Goal: Use online tool/utility: Utilize a website feature to perform a specific function

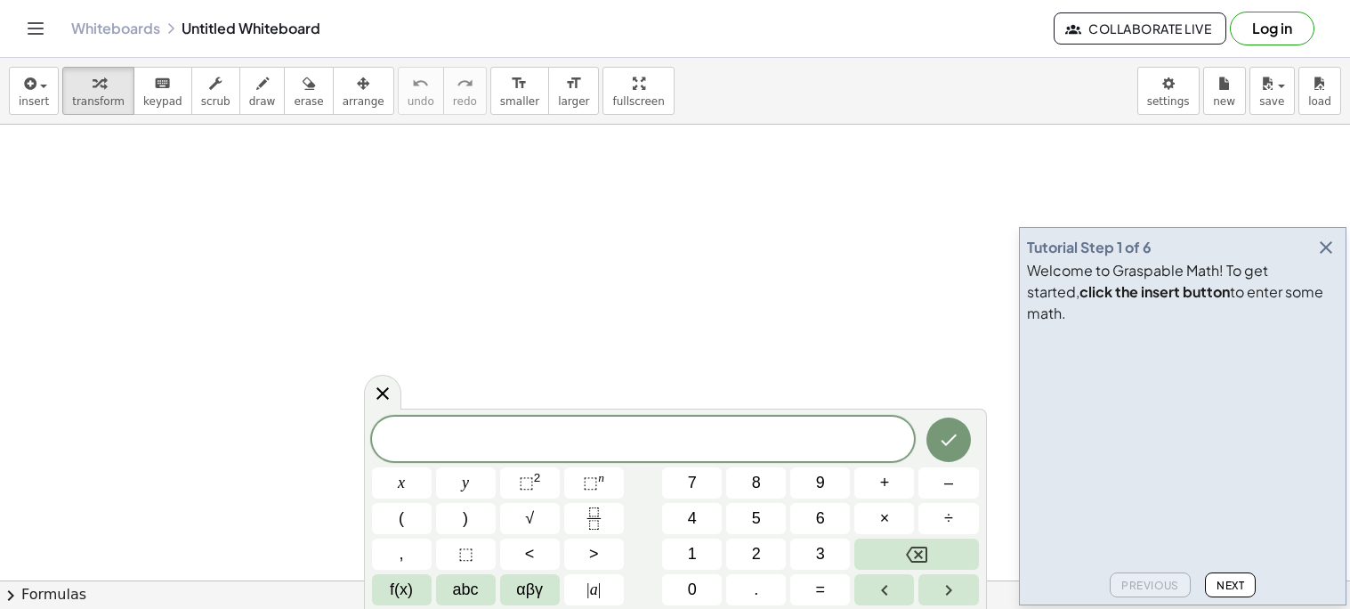
click at [1325, 258] on icon "button" at bounding box center [1325, 247] width 21 height 21
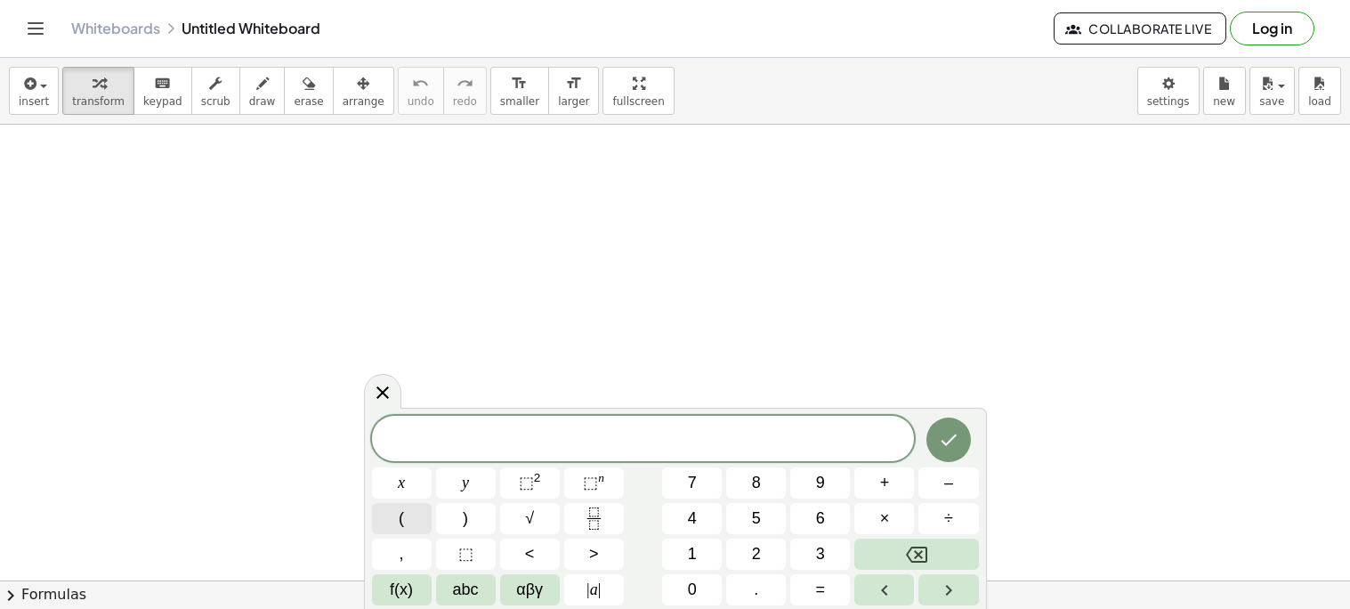
click at [416, 516] on button "(" at bounding box center [402, 518] width 60 height 31
click at [880, 518] on span "×" at bounding box center [885, 518] width 10 height 24
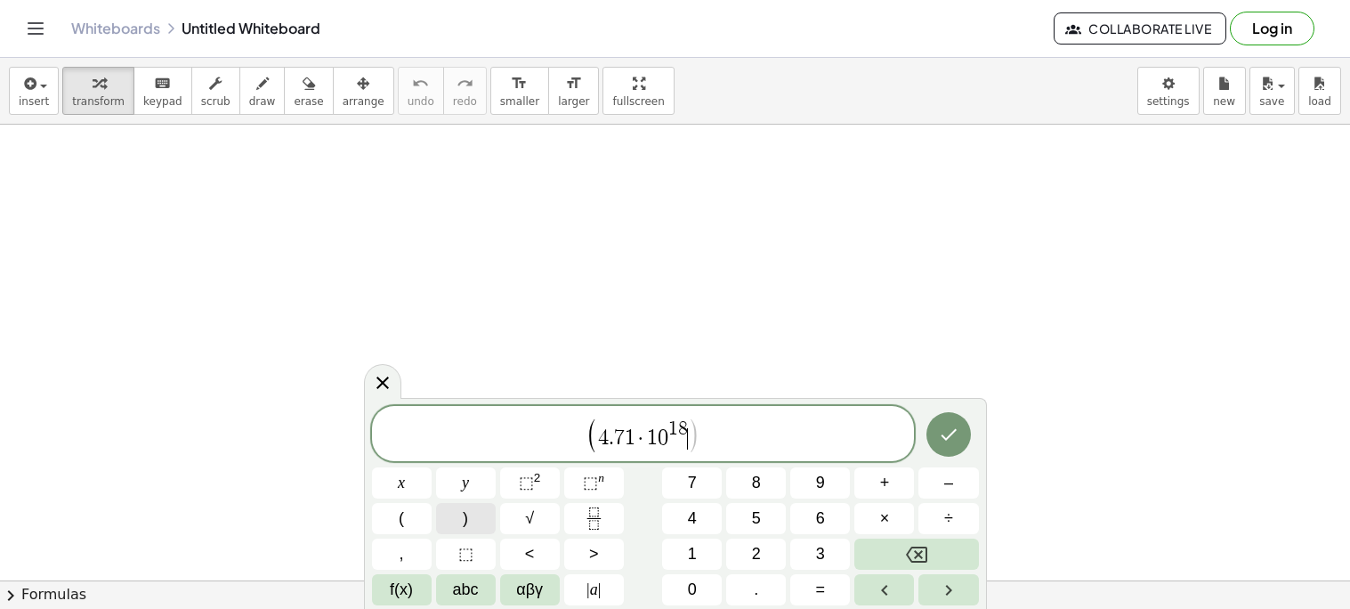
click at [479, 521] on button ")" at bounding box center [466, 518] width 60 height 31
click at [393, 524] on button "(" at bounding box center [402, 518] width 60 height 31
click at [886, 518] on span "×" at bounding box center [885, 518] width 10 height 24
click at [779, 445] on span "( 4 . 7 1 · 1 0 1 8 ) + ( 2 . 9 8 · 1 0 1 7 ​ )" at bounding box center [643, 434] width 543 height 36
click at [466, 523] on span ")" at bounding box center [465, 518] width 5 height 24
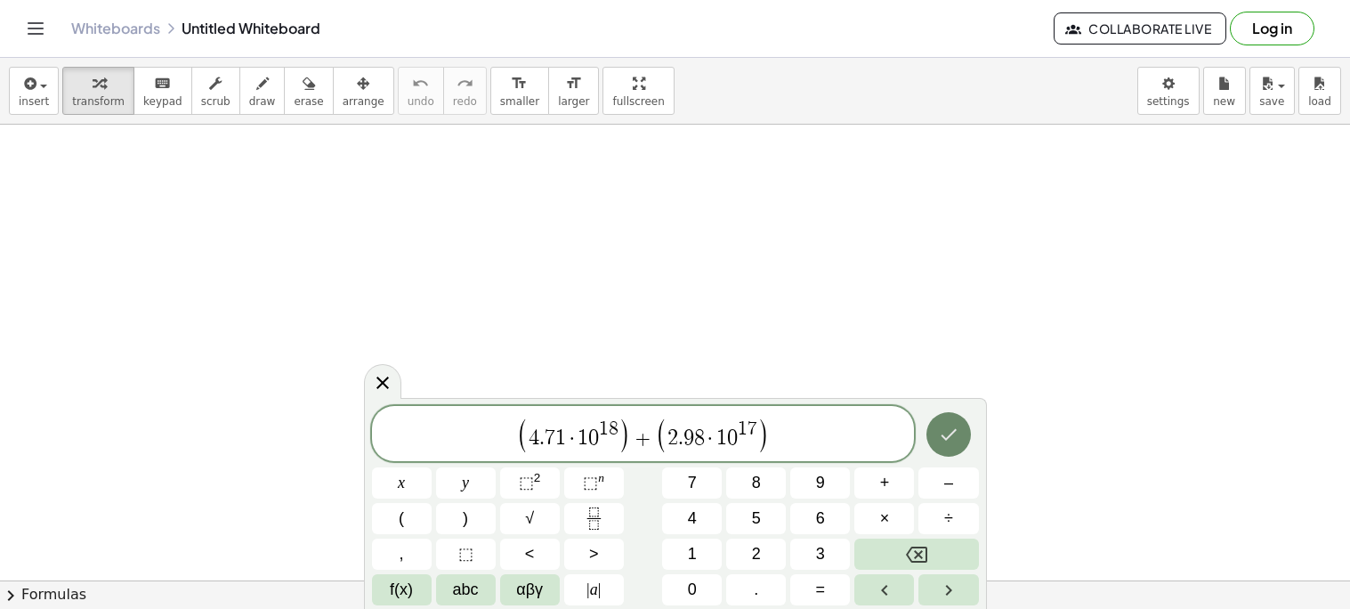
click at [949, 420] on button "Done" at bounding box center [948, 434] width 44 height 44
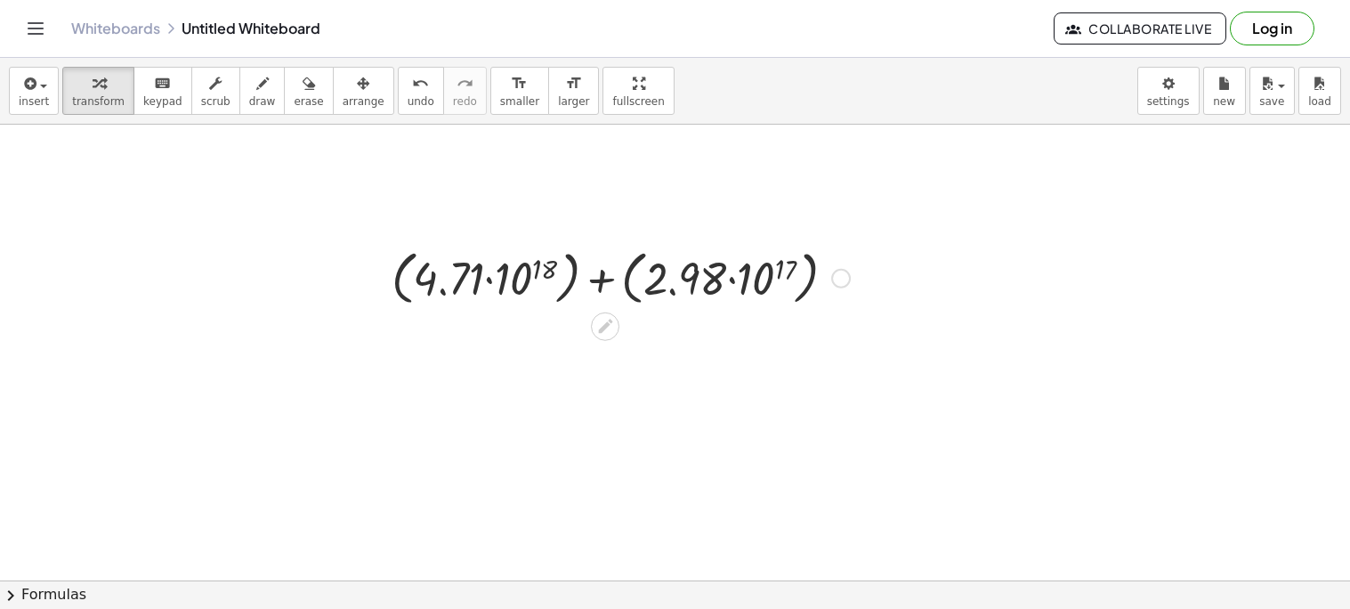
click at [529, 272] on div at bounding box center [621, 277] width 476 height 68
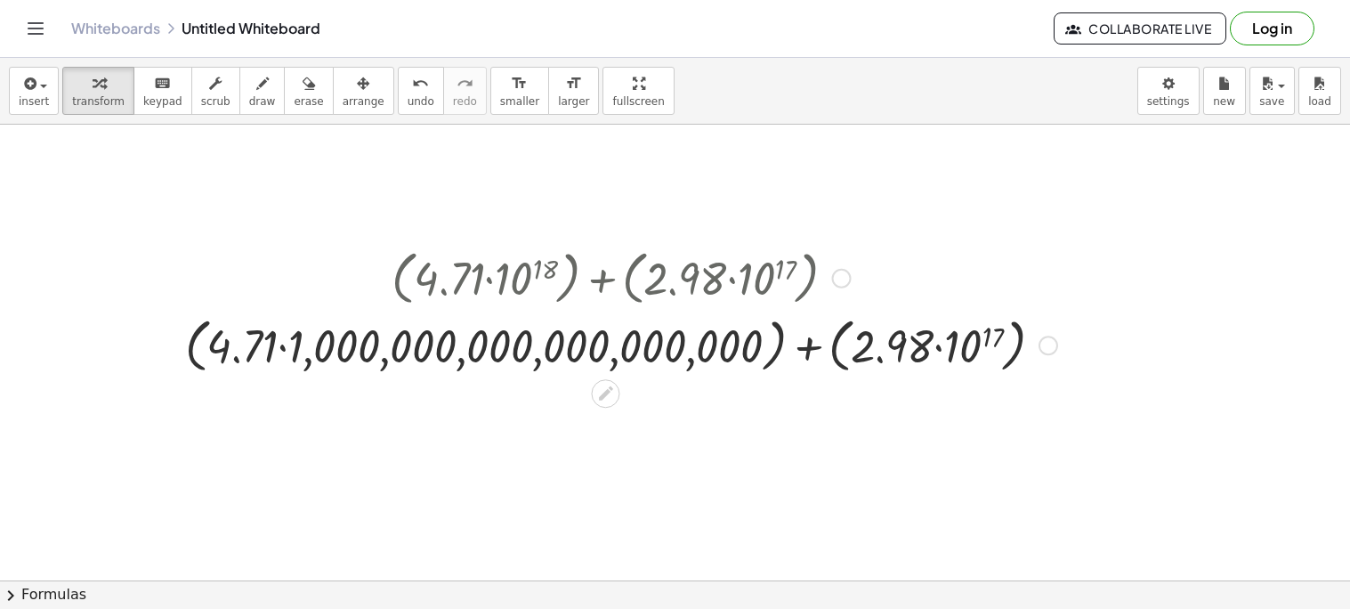
click at [971, 354] on div at bounding box center [621, 345] width 890 height 68
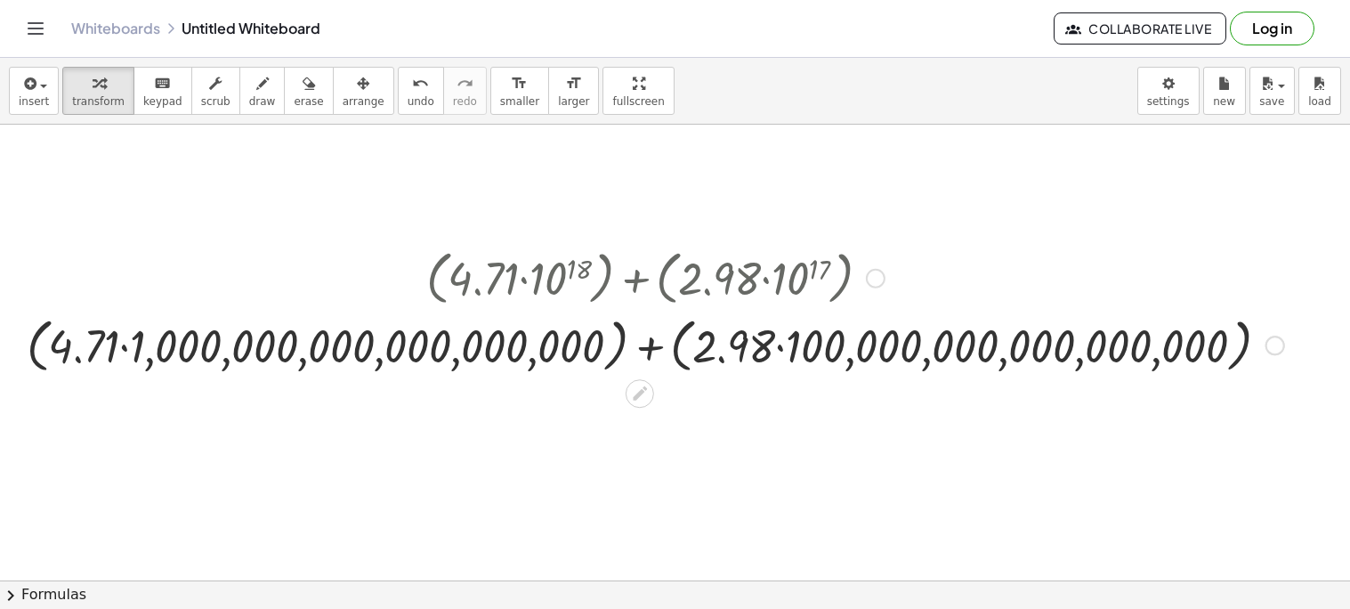
click at [129, 344] on div at bounding box center [655, 345] width 1275 height 68
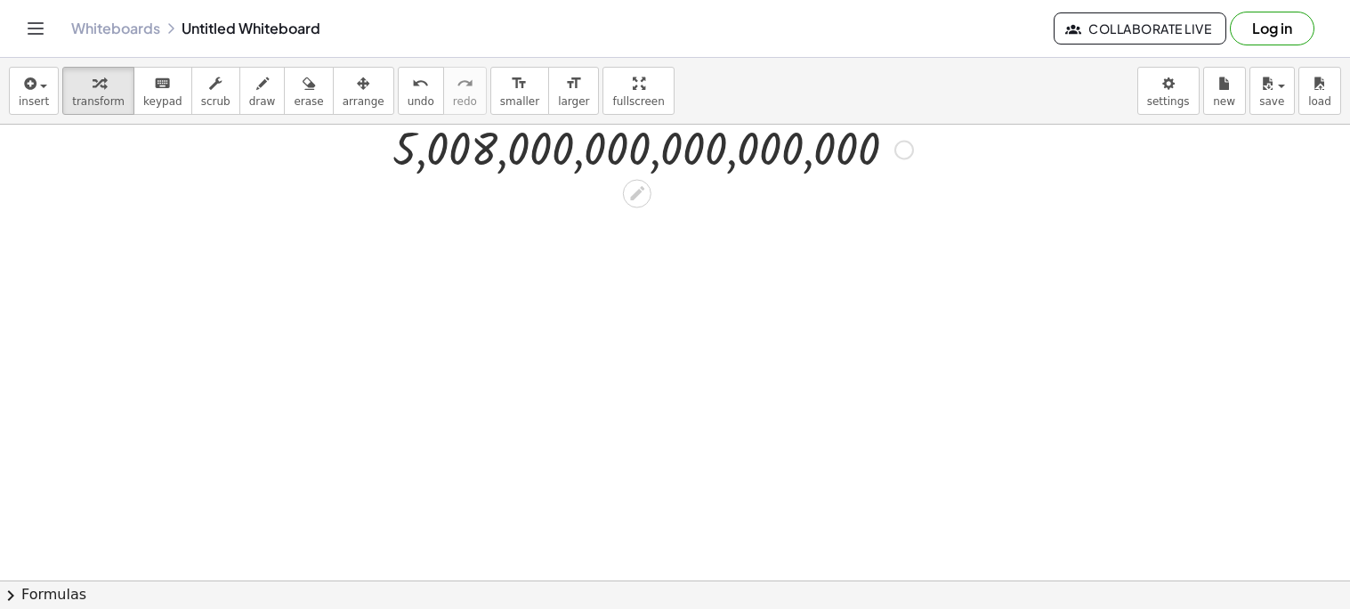
scroll to position [335, 4]
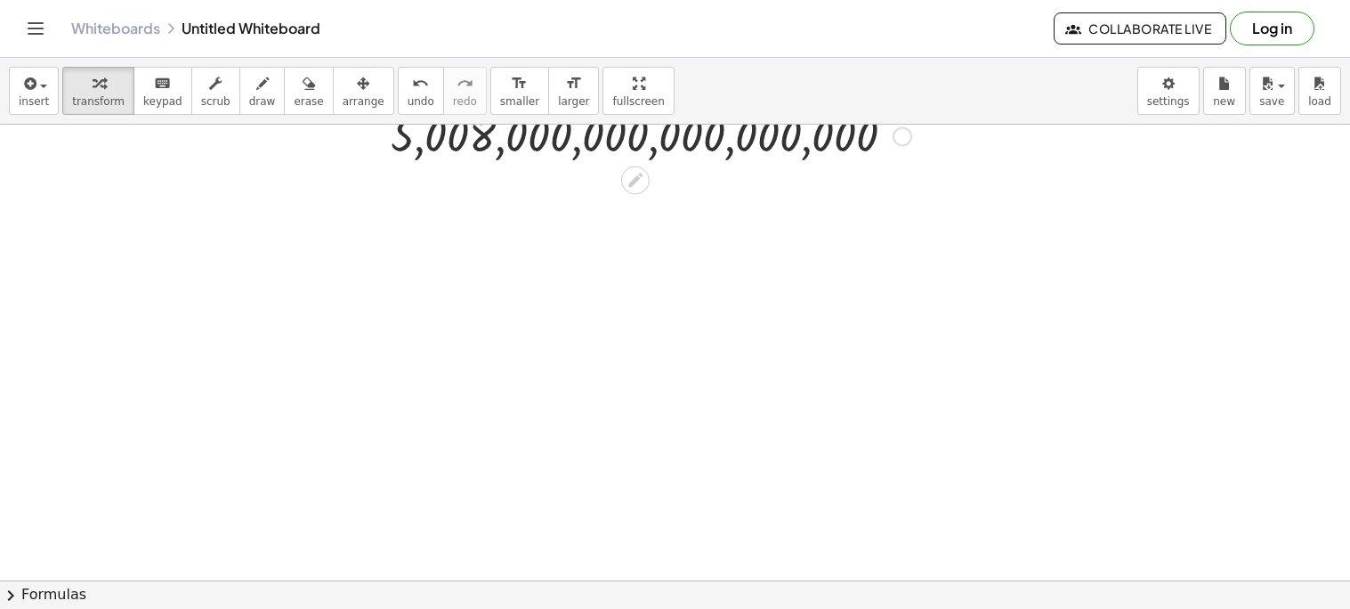
click at [435, 448] on div at bounding box center [671, 302] width 1350 height 1027
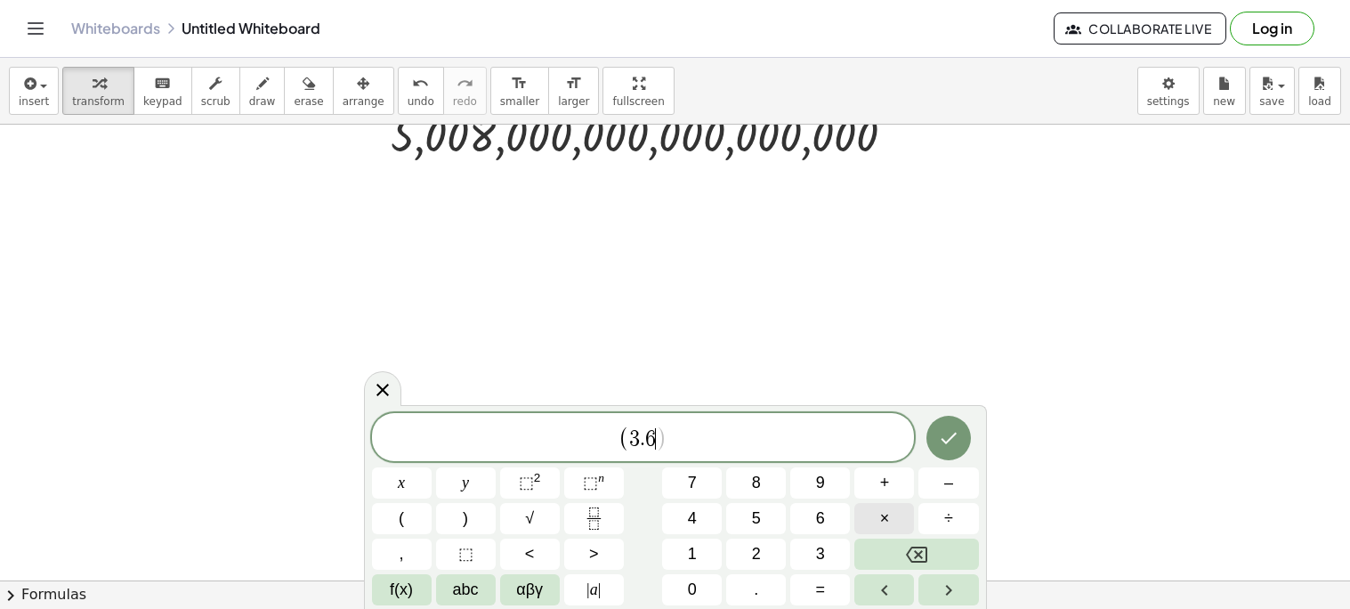
click at [871, 512] on button "×" at bounding box center [884, 518] width 60 height 31
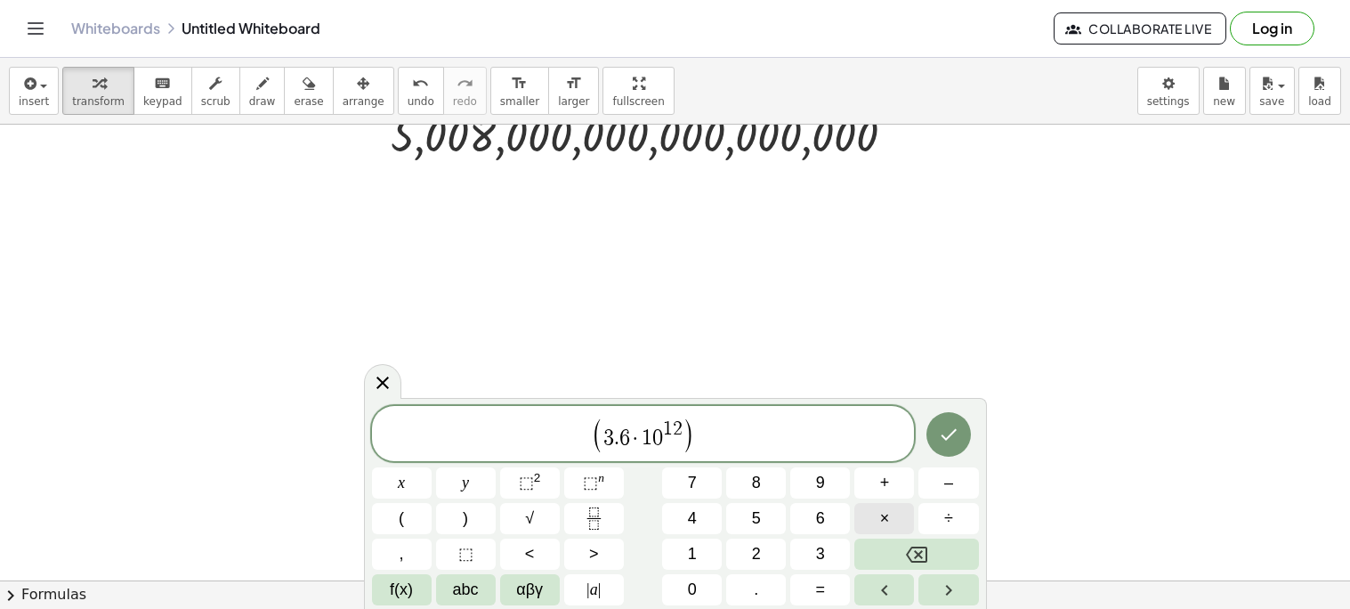
click at [873, 532] on button "×" at bounding box center [884, 518] width 60 height 31
click at [424, 519] on button "(" at bounding box center [402, 518] width 60 height 31
click at [897, 514] on button "×" at bounding box center [884, 518] width 60 height 31
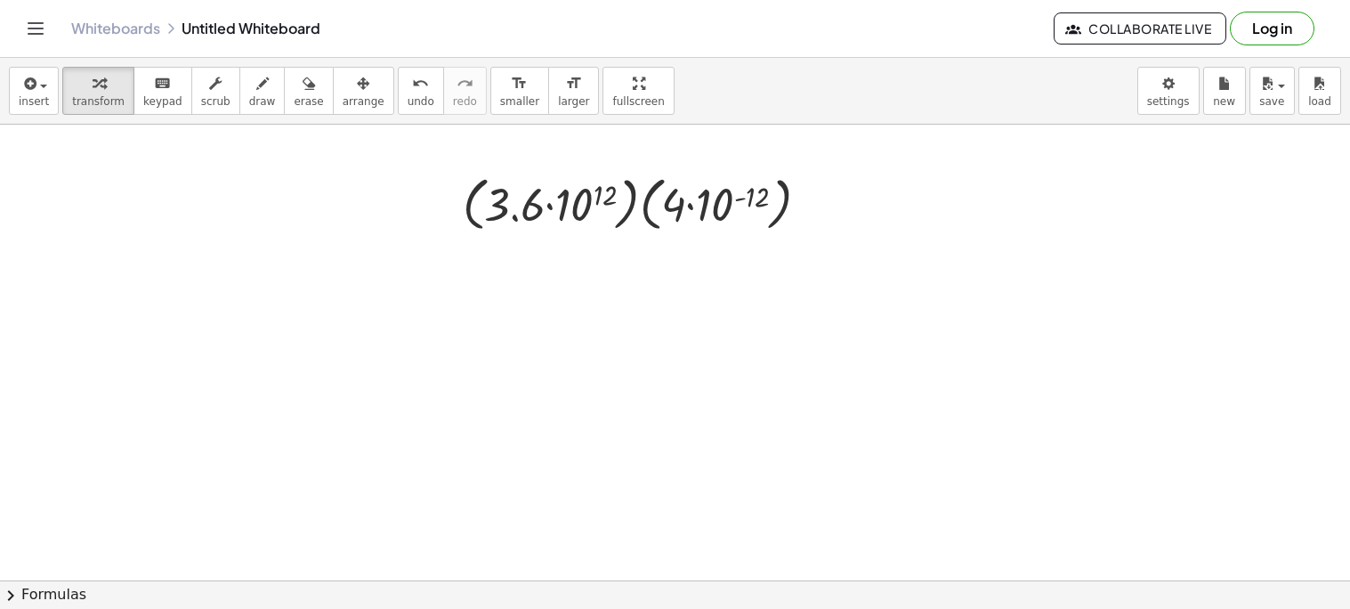
scroll to position [620, 7]
click at [584, 198] on div at bounding box center [640, 201] width 378 height 68
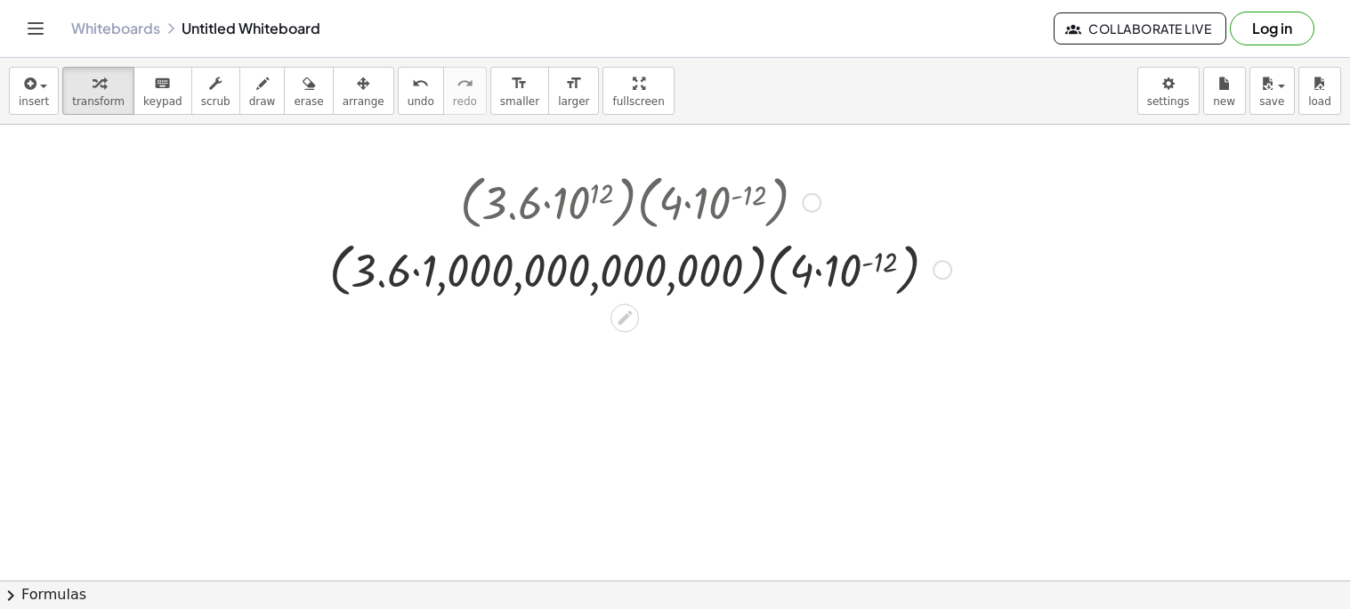
click at [837, 268] on div at bounding box center [640, 269] width 640 height 68
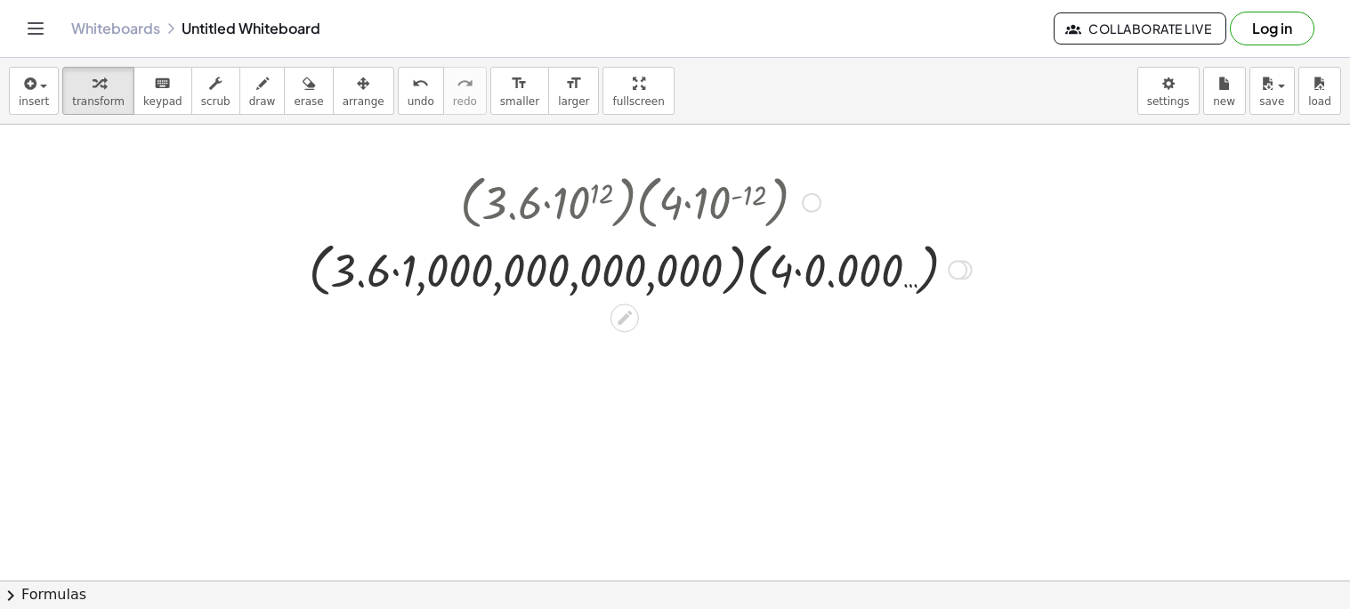
click at [381, 272] on div at bounding box center [640, 269] width 681 height 68
click at [401, 269] on div at bounding box center [640, 269] width 681 height 68
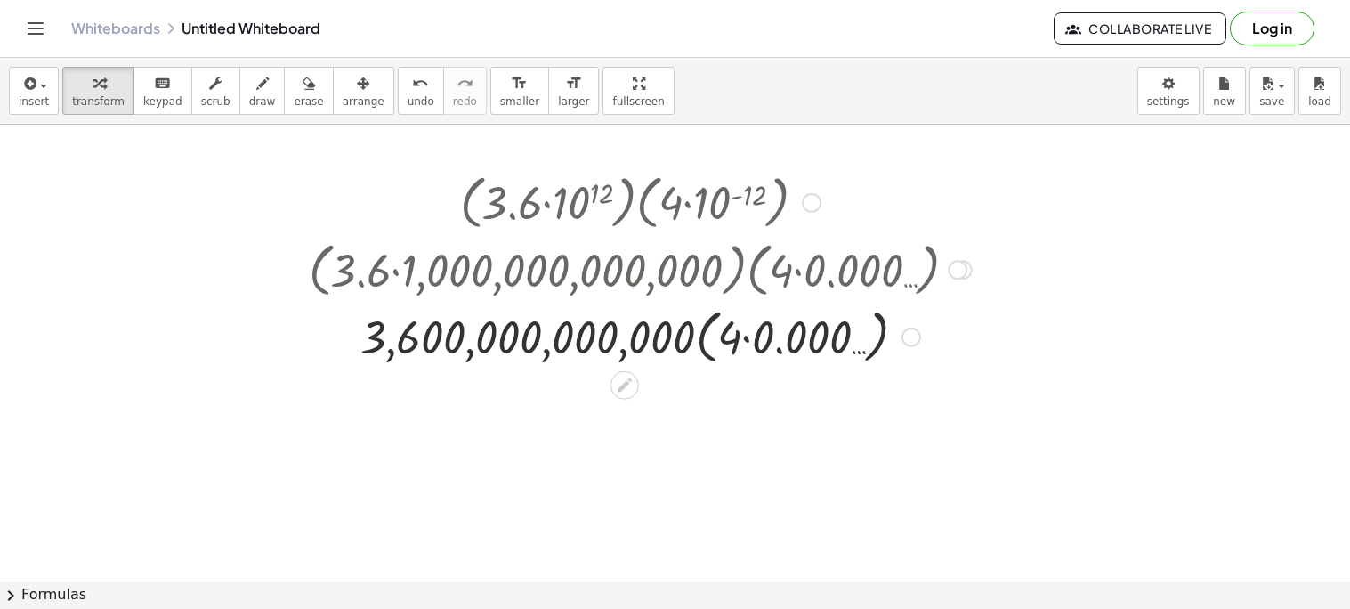
click at [751, 335] on div at bounding box center [640, 336] width 681 height 68
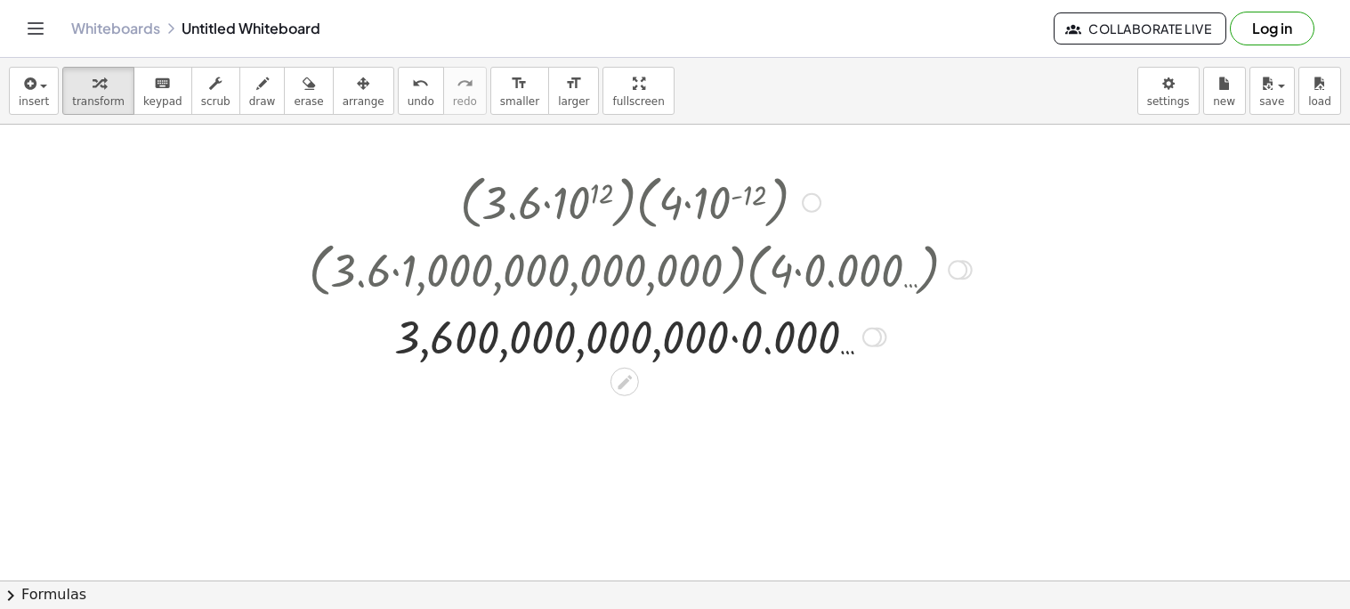
click at [728, 343] on div at bounding box center [640, 335] width 681 height 61
click at [713, 331] on div at bounding box center [640, 335] width 681 height 61
click at [726, 335] on div at bounding box center [640, 335] width 681 height 61
click at [734, 336] on div at bounding box center [640, 335] width 681 height 61
click at [734, 336] on div at bounding box center [640, 335] width 681 height 59
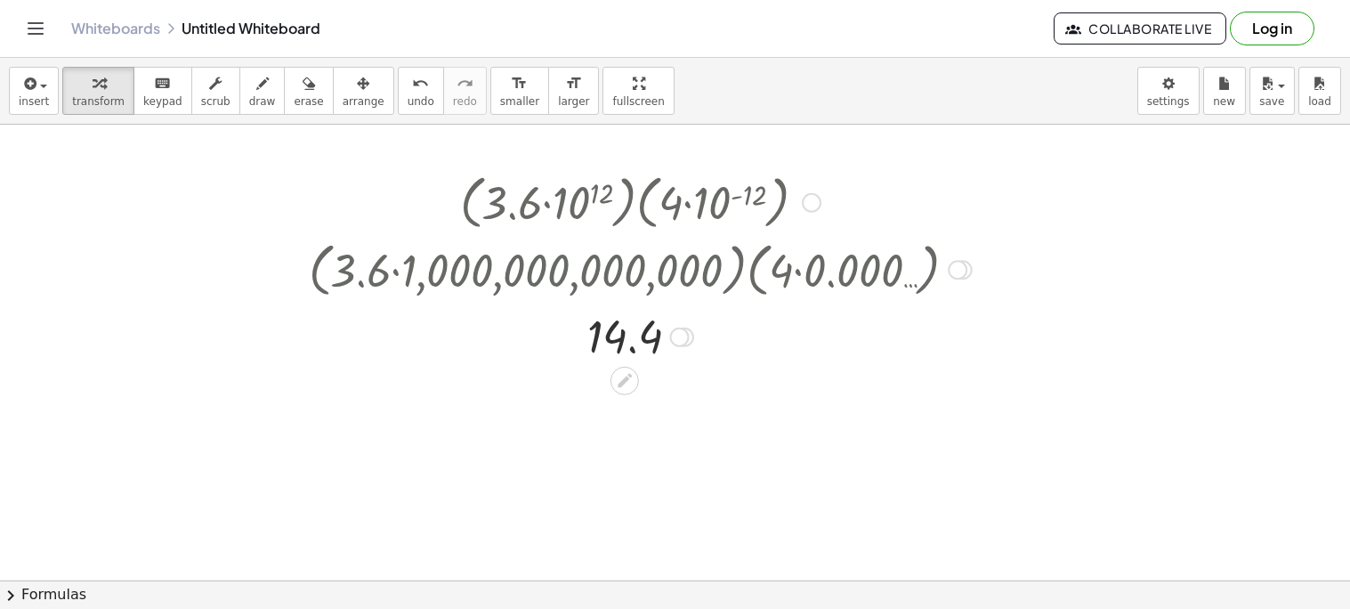
click at [631, 338] on div at bounding box center [640, 335] width 681 height 59
click at [626, 363] on div at bounding box center [632, 378] width 14 height 33
click at [627, 376] on icon at bounding box center [625, 381] width 14 height 14
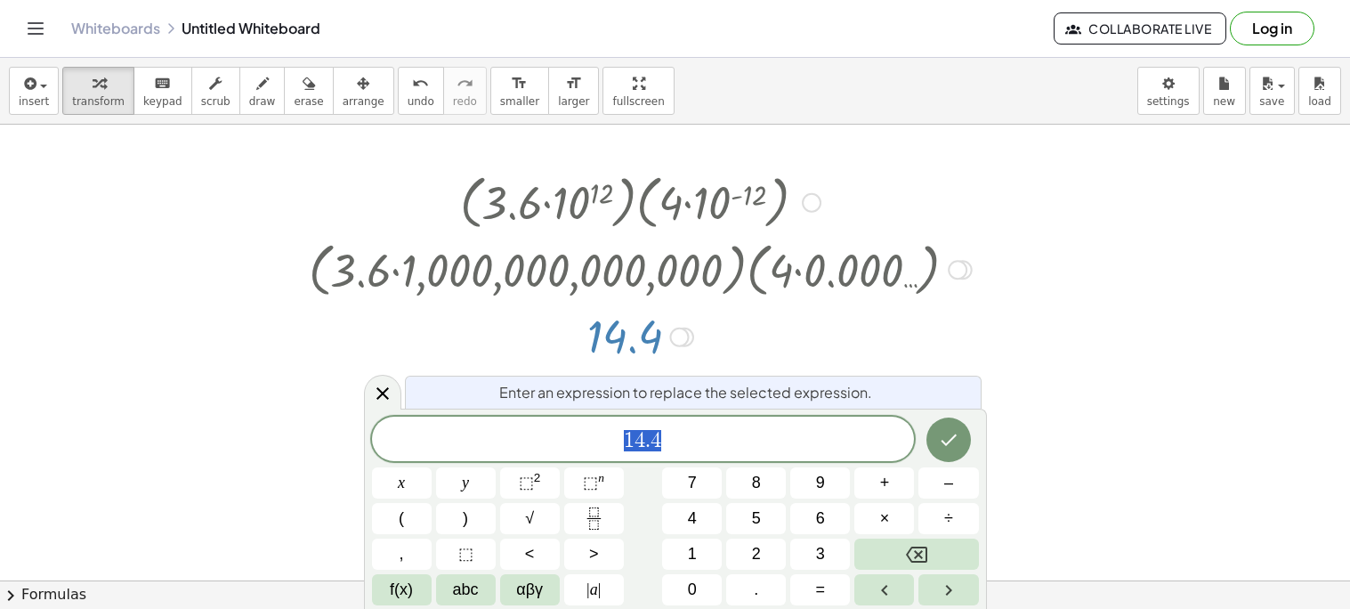
click at [802, 339] on div at bounding box center [640, 335] width 681 height 59
click at [380, 392] on icon at bounding box center [382, 393] width 12 height 12
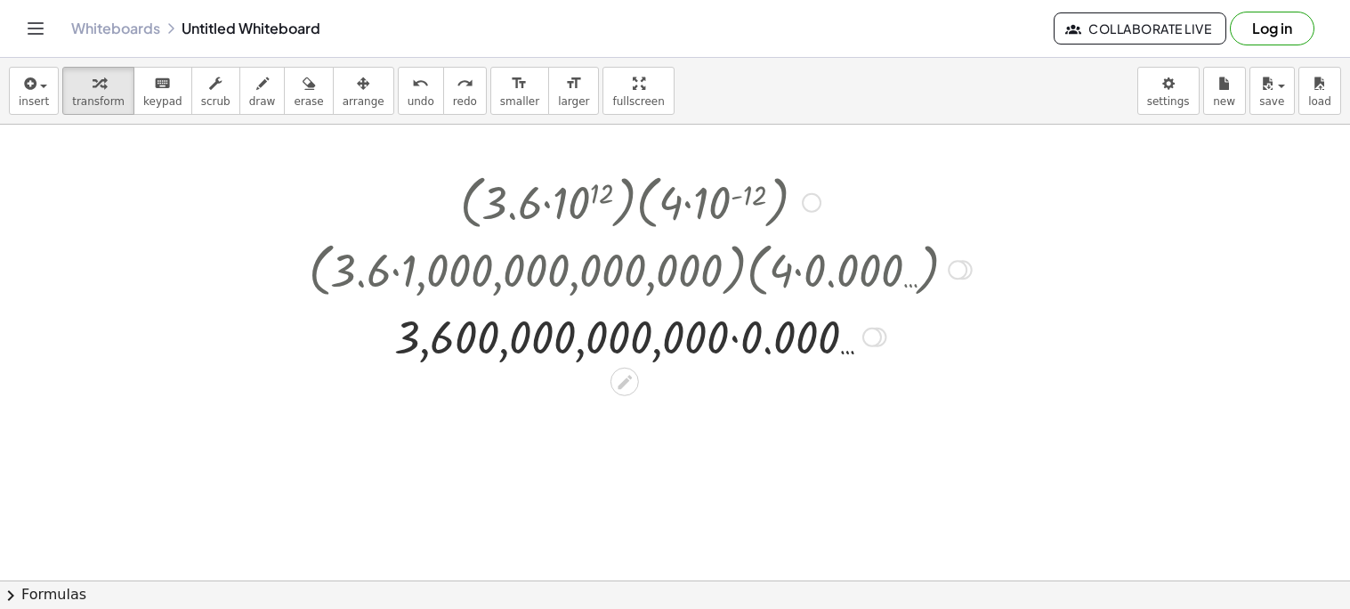
click at [734, 343] on div at bounding box center [641, 335] width 1066 height 61
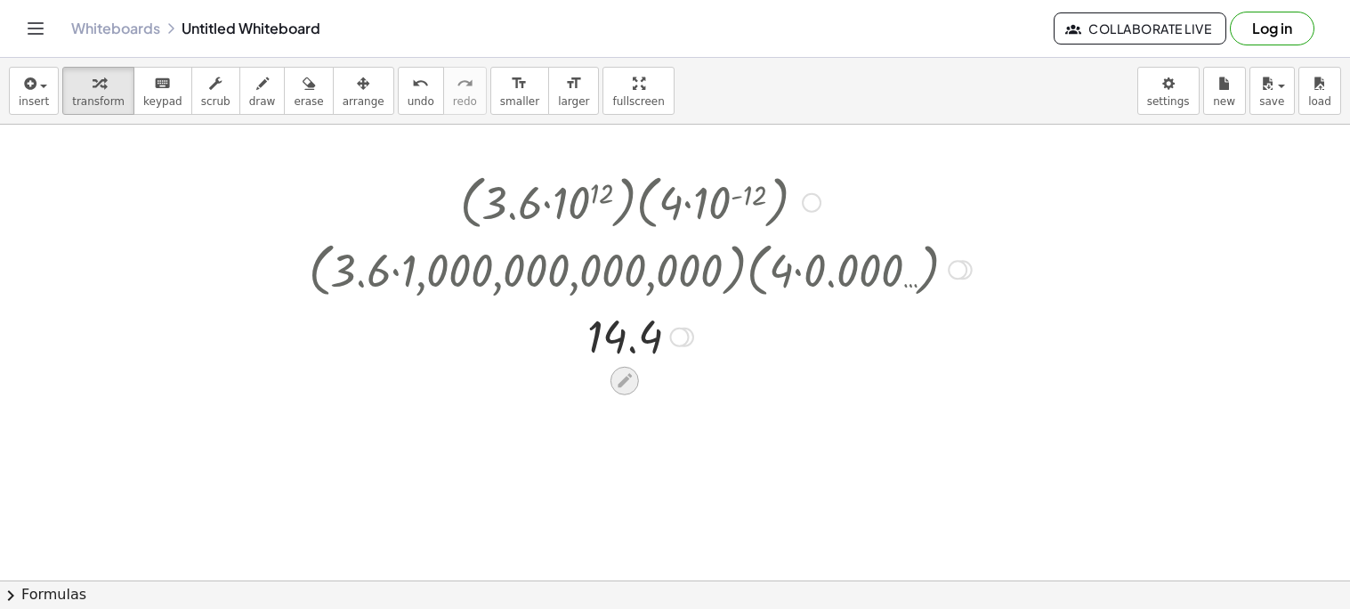
click at [628, 381] on icon at bounding box center [624, 380] width 19 height 19
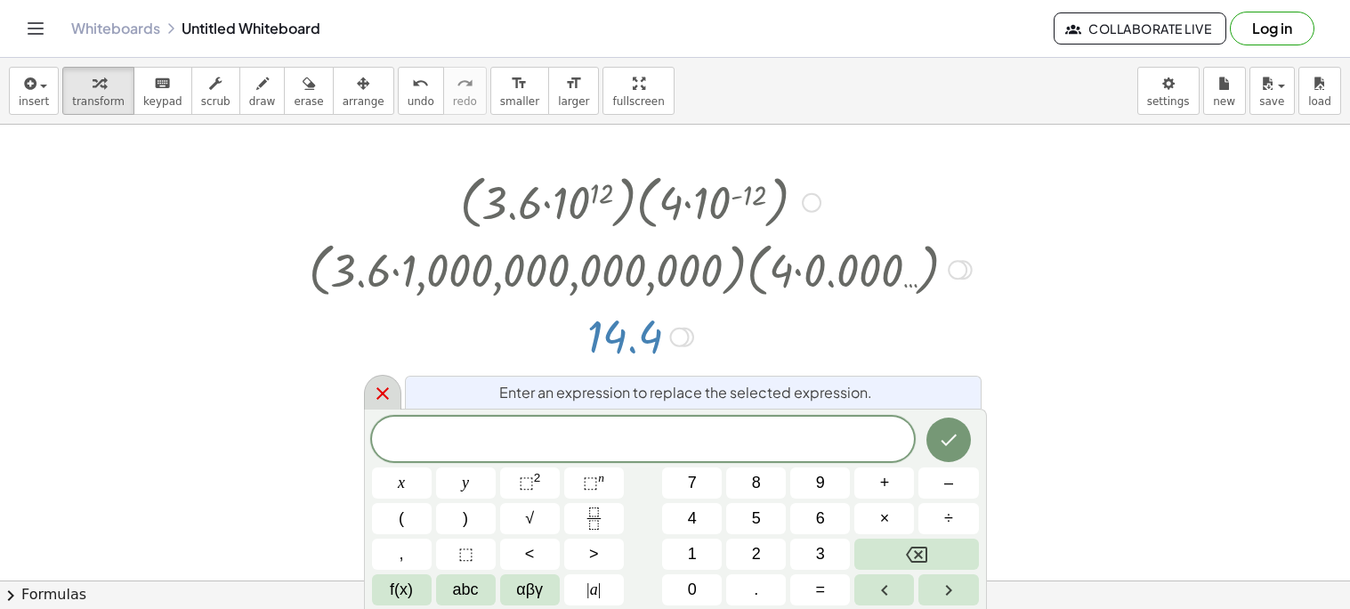
click at [380, 394] on icon at bounding box center [382, 393] width 12 height 12
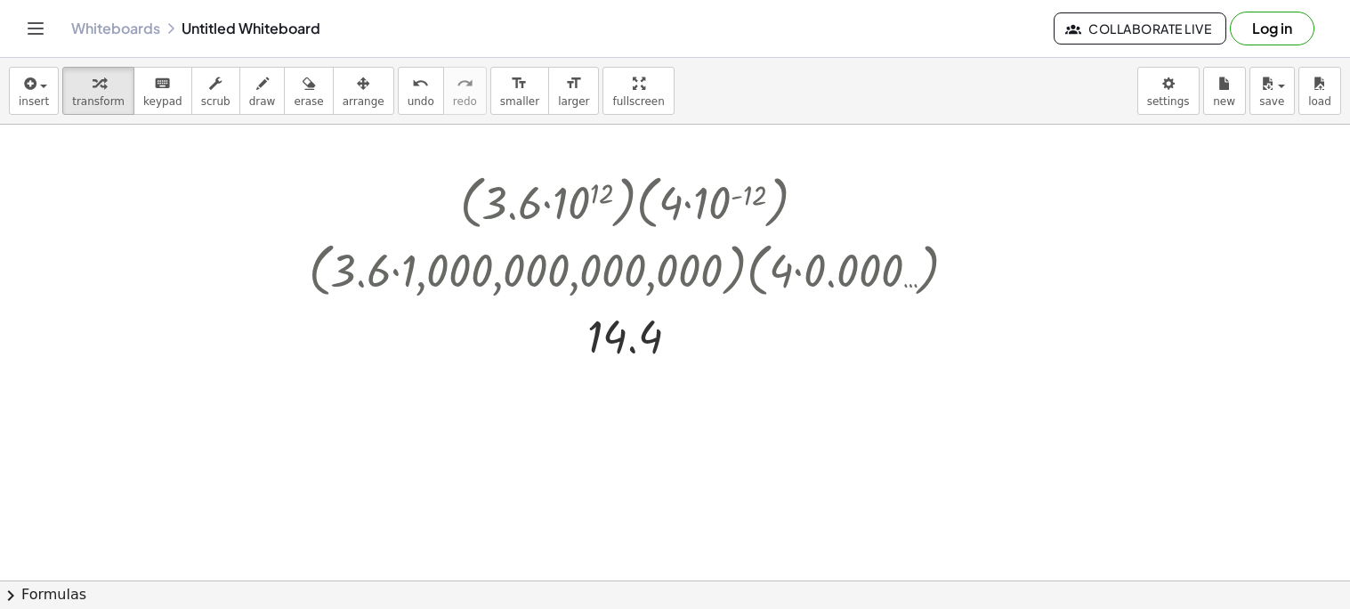
click at [908, 407] on div at bounding box center [668, 187] width 1350 height 1366
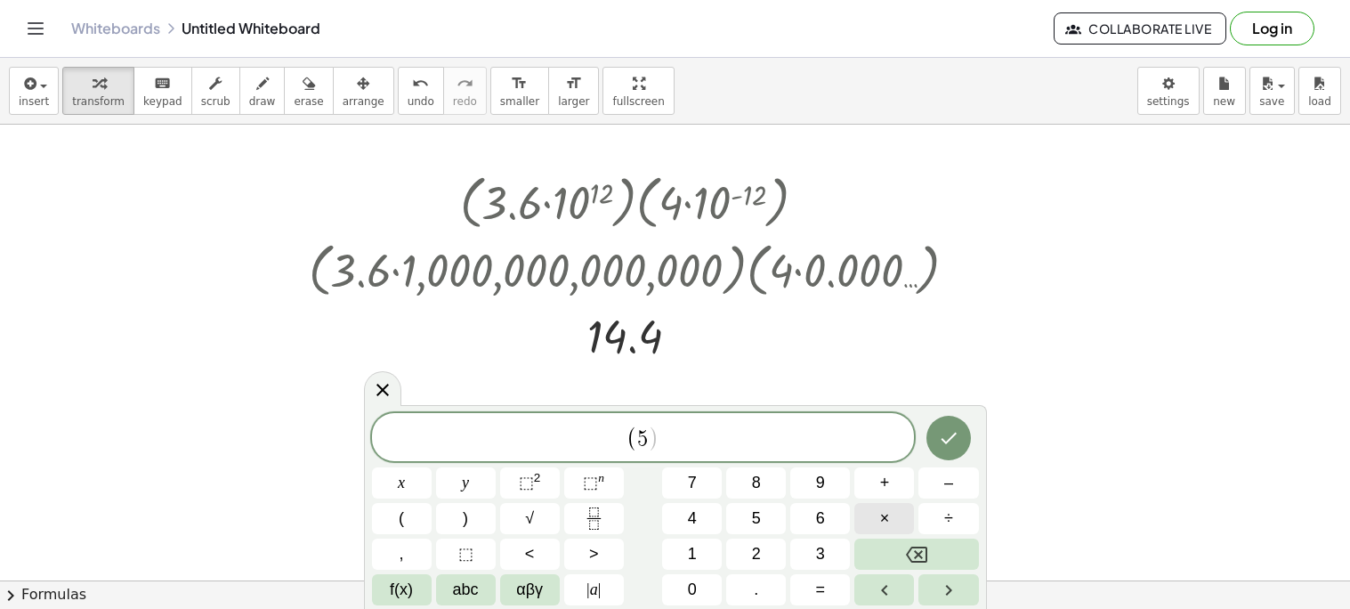
click at [861, 517] on button "×" at bounding box center [884, 518] width 60 height 31
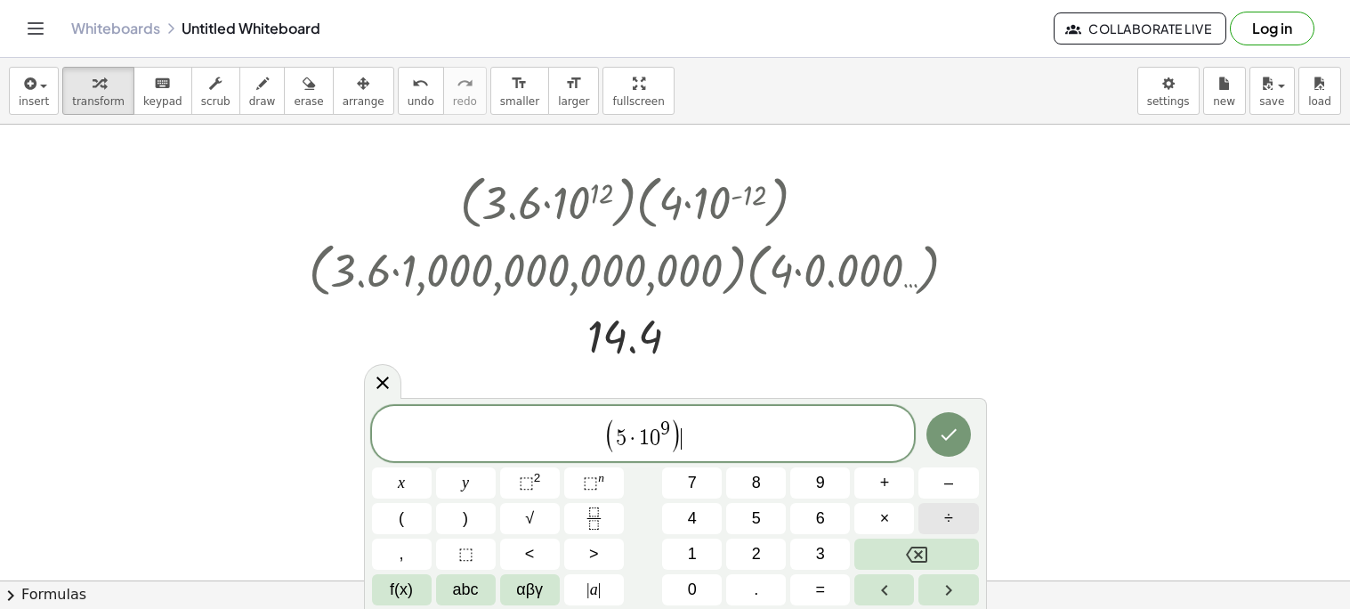
click at [938, 508] on button "÷" at bounding box center [948, 518] width 60 height 31
click at [885, 513] on span "×" at bounding box center [885, 518] width 10 height 24
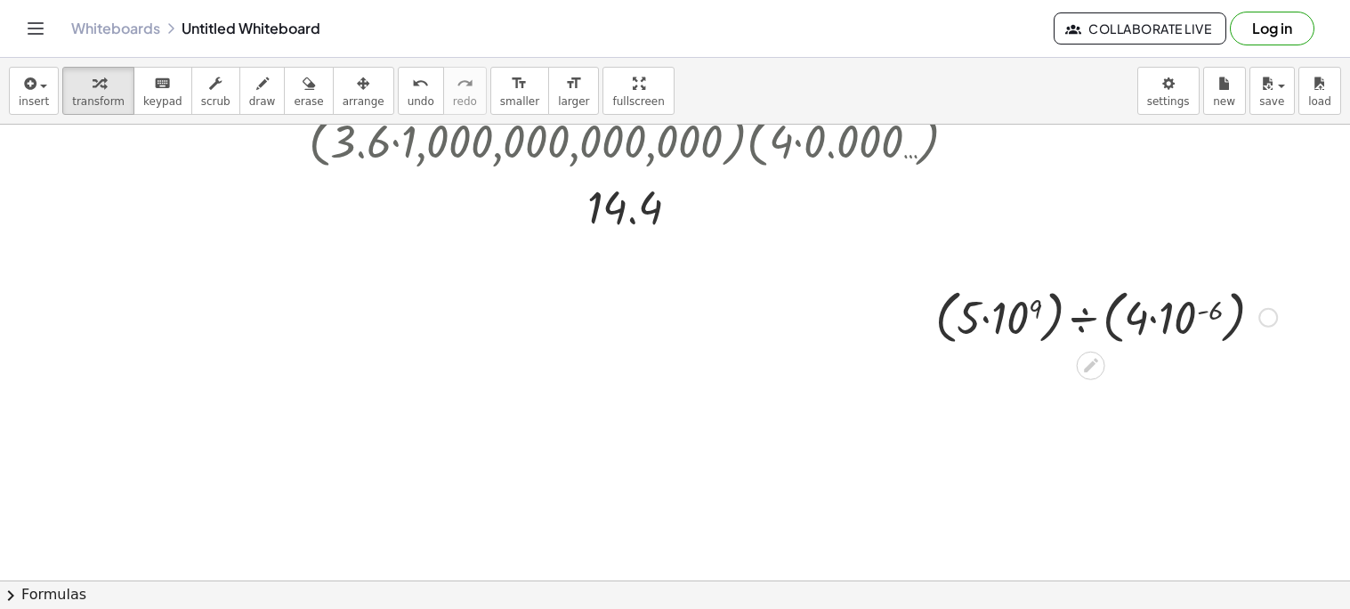
scroll to position [751, 7]
click at [1025, 310] on div at bounding box center [1106, 314] width 360 height 68
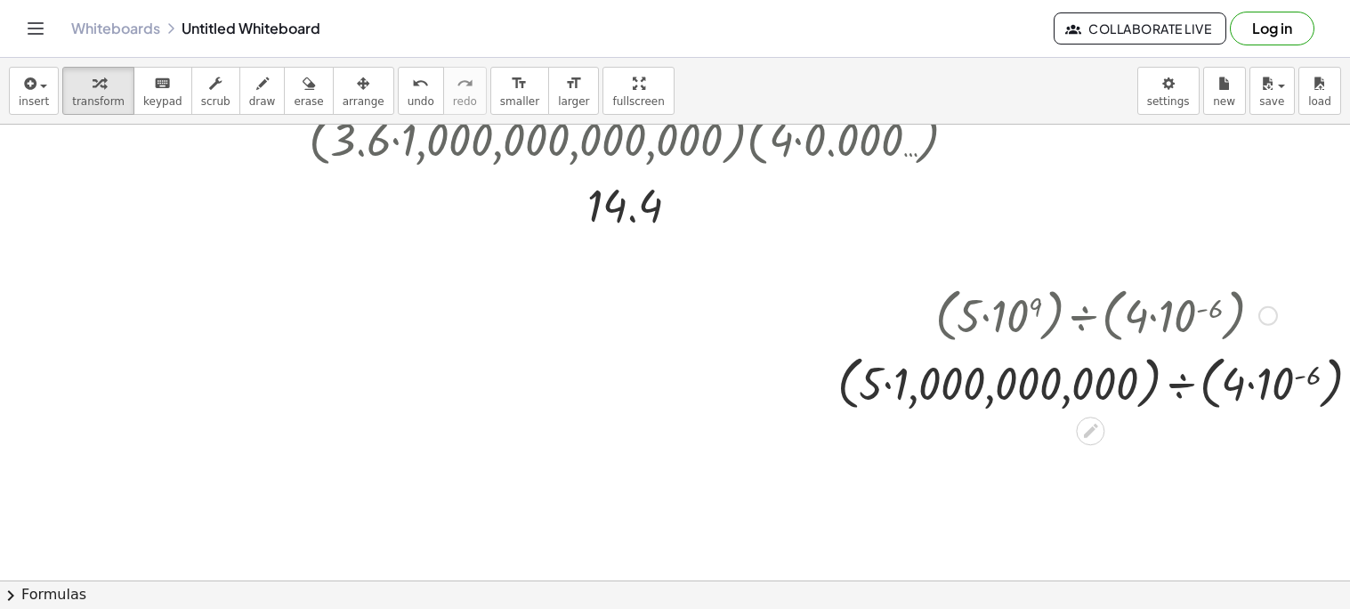
click at [1296, 378] on div at bounding box center [1105, 382] width 555 height 68
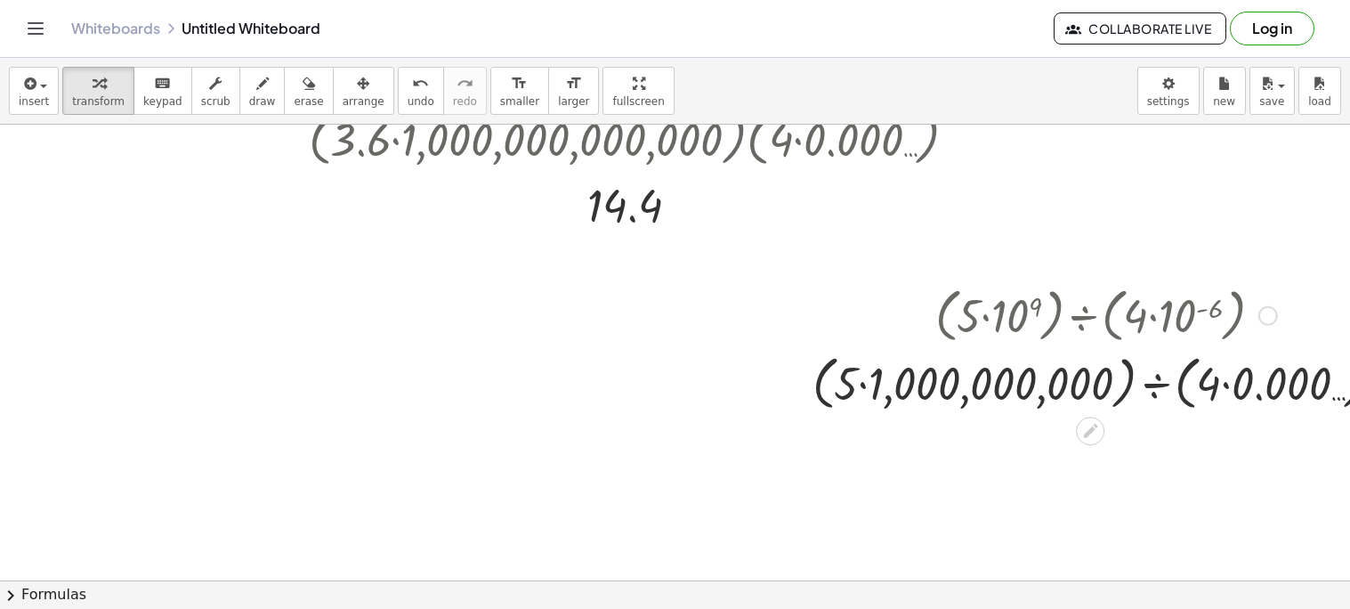
click at [858, 384] on div at bounding box center [1106, 382] width 604 height 68
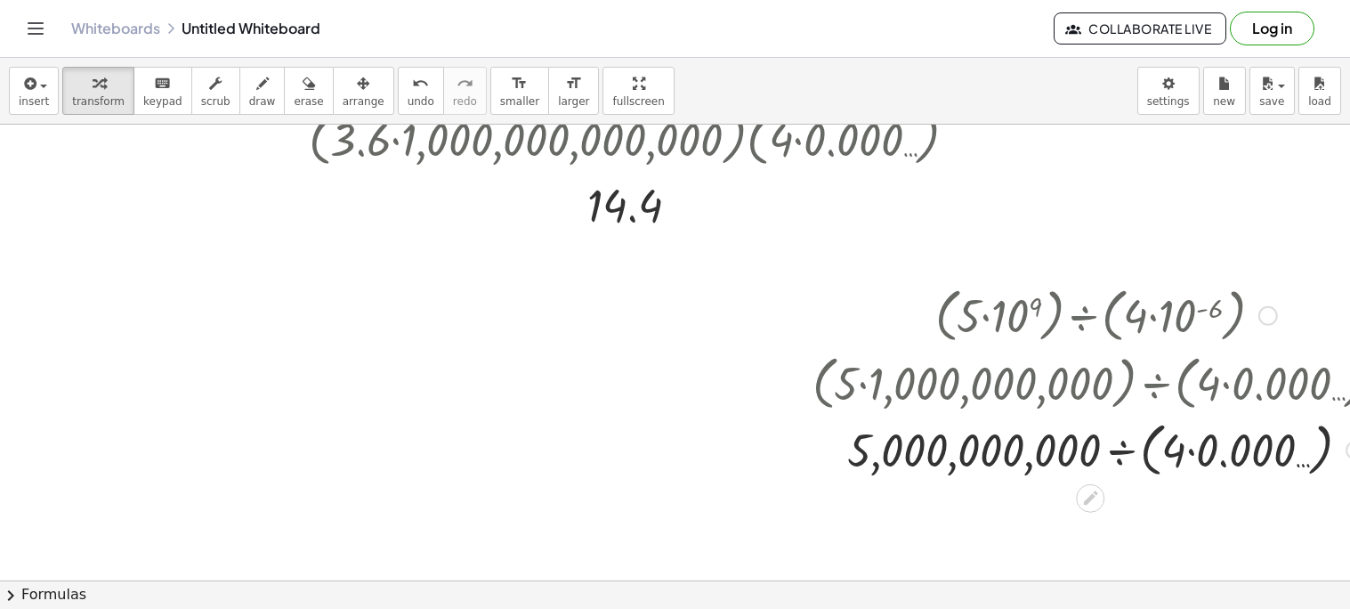
click at [1184, 448] on div at bounding box center [1106, 449] width 604 height 68
click at [1188, 457] on div at bounding box center [1106, 449] width 604 height 68
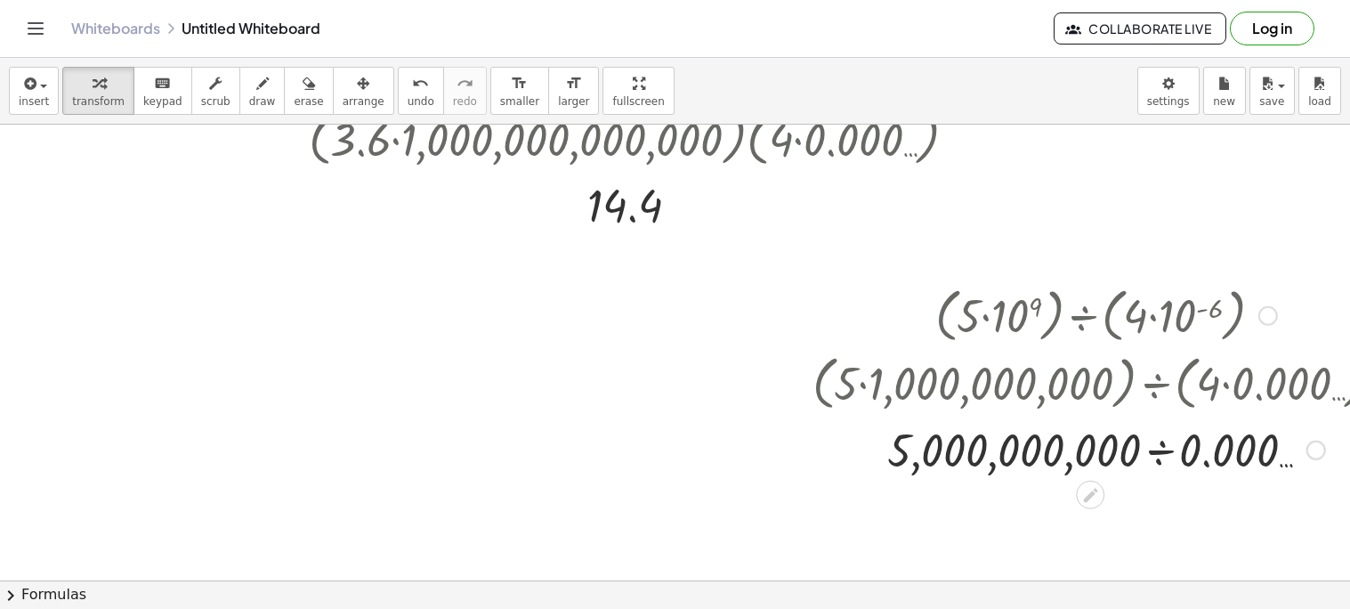
click at [1160, 457] on div at bounding box center [1106, 448] width 604 height 61
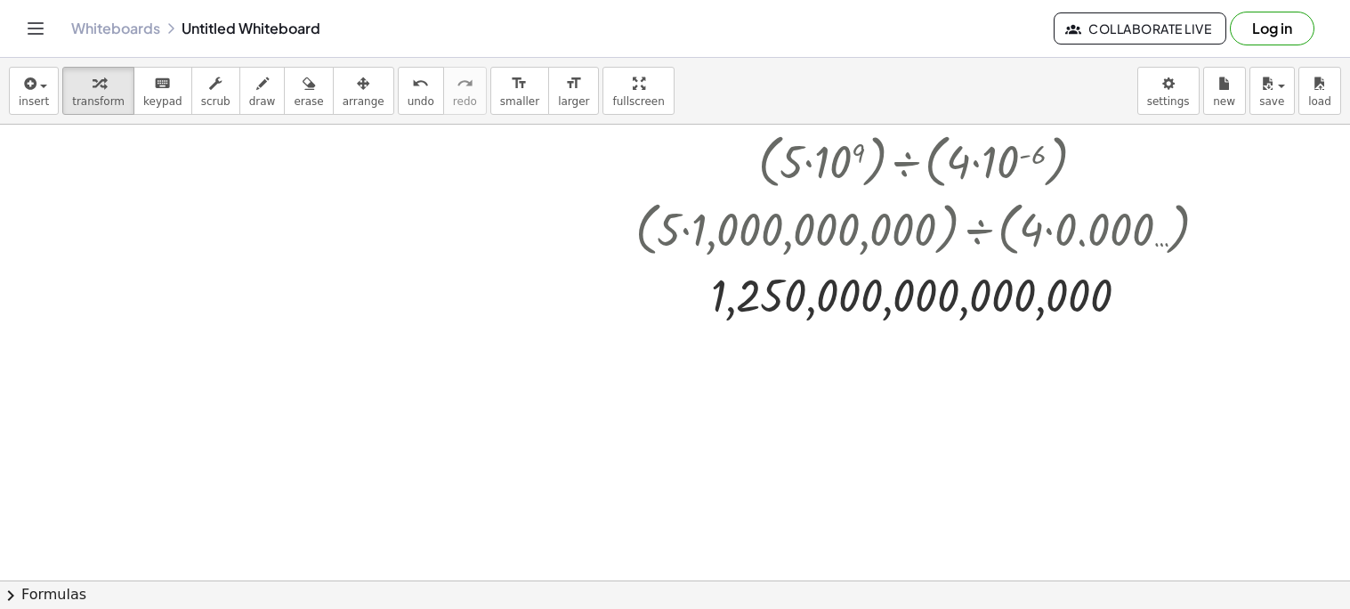
scroll to position [905, 185]
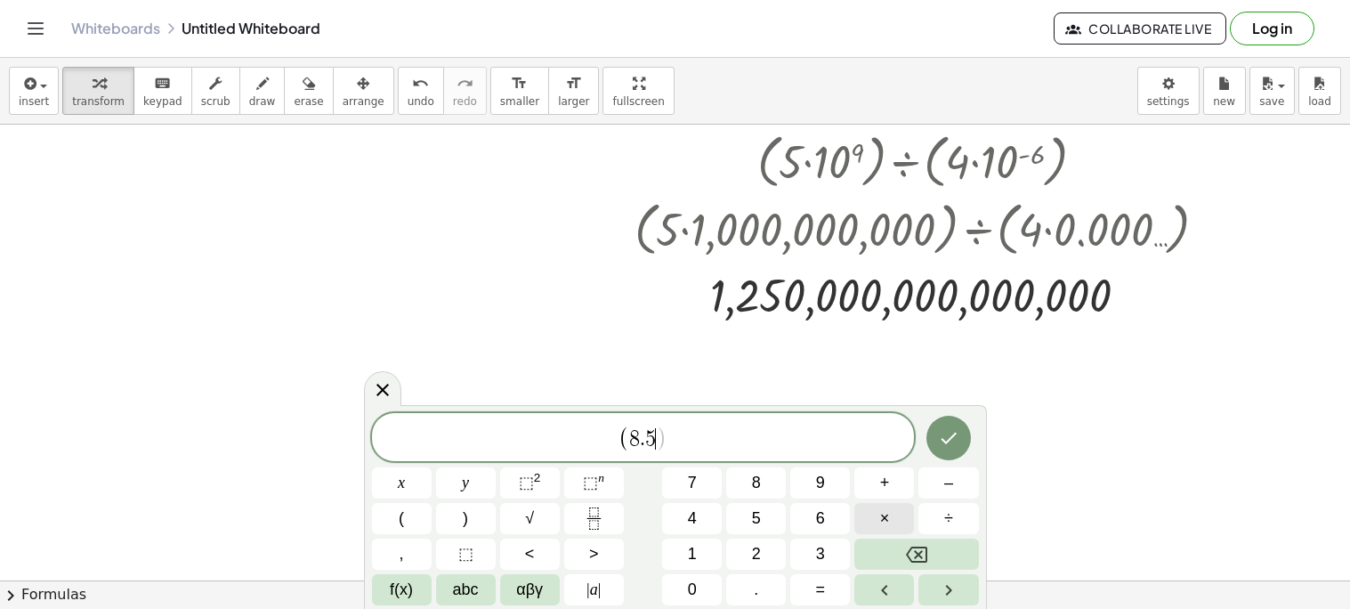
click at [901, 518] on button "×" at bounding box center [884, 518] width 60 height 31
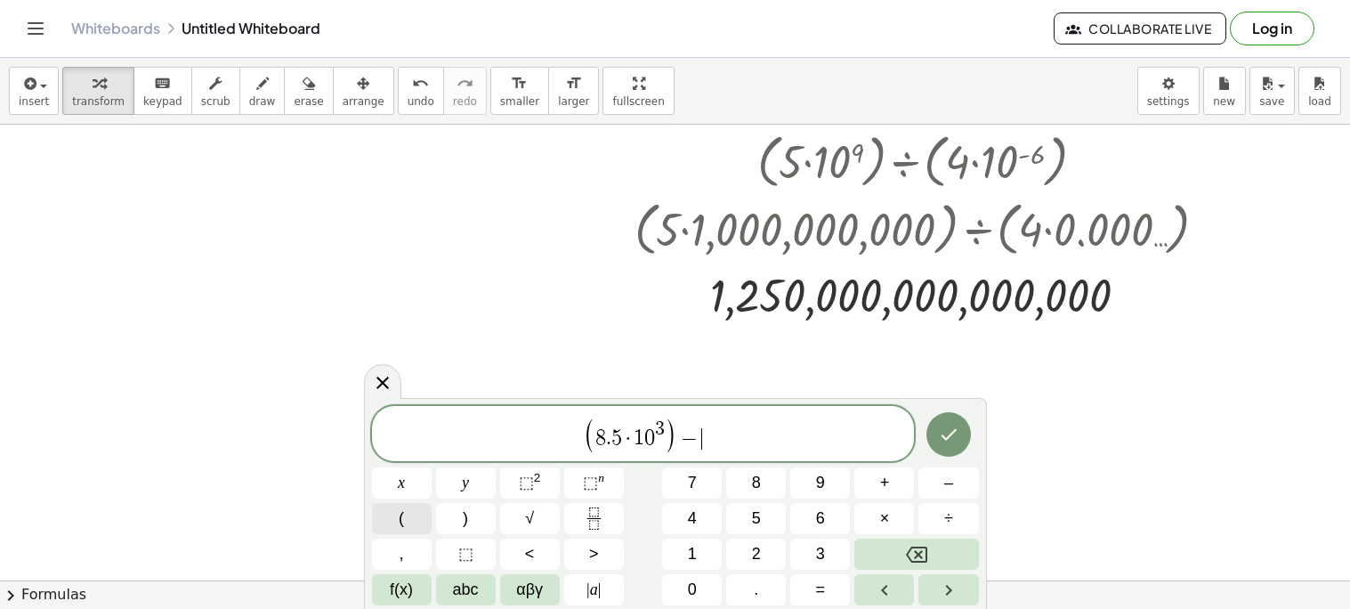
click at [391, 521] on button "(" at bounding box center [402, 518] width 60 height 31
click at [877, 518] on button "×" at bounding box center [884, 518] width 60 height 31
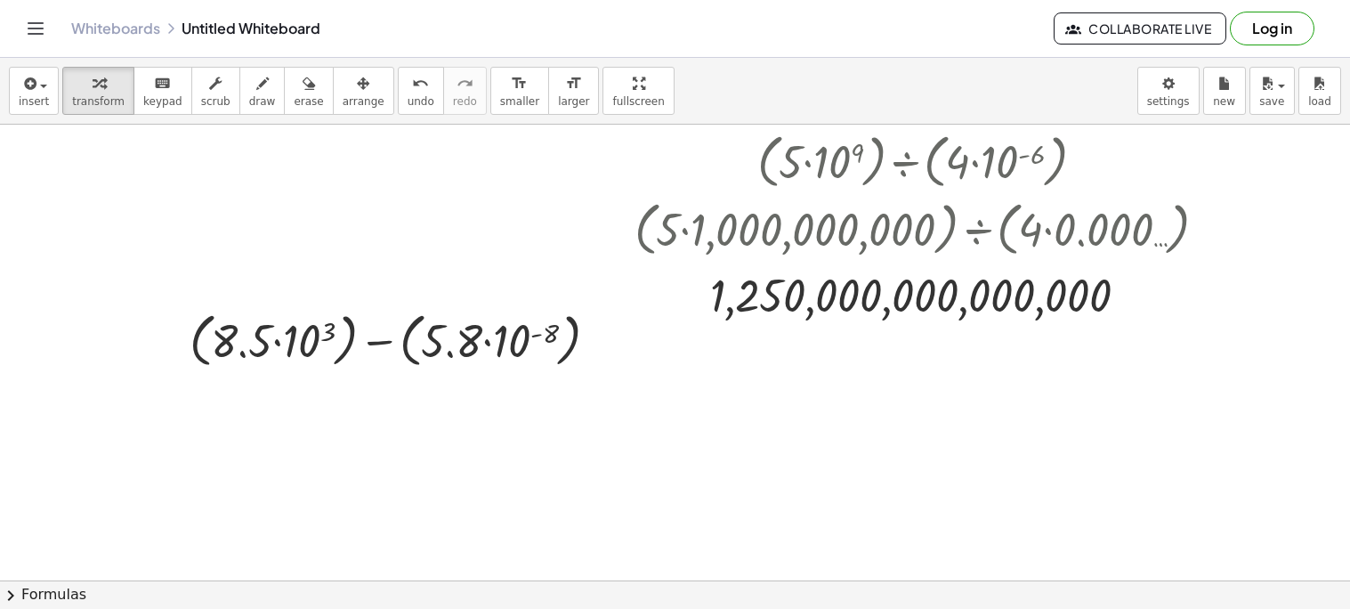
scroll to position [933, 185]
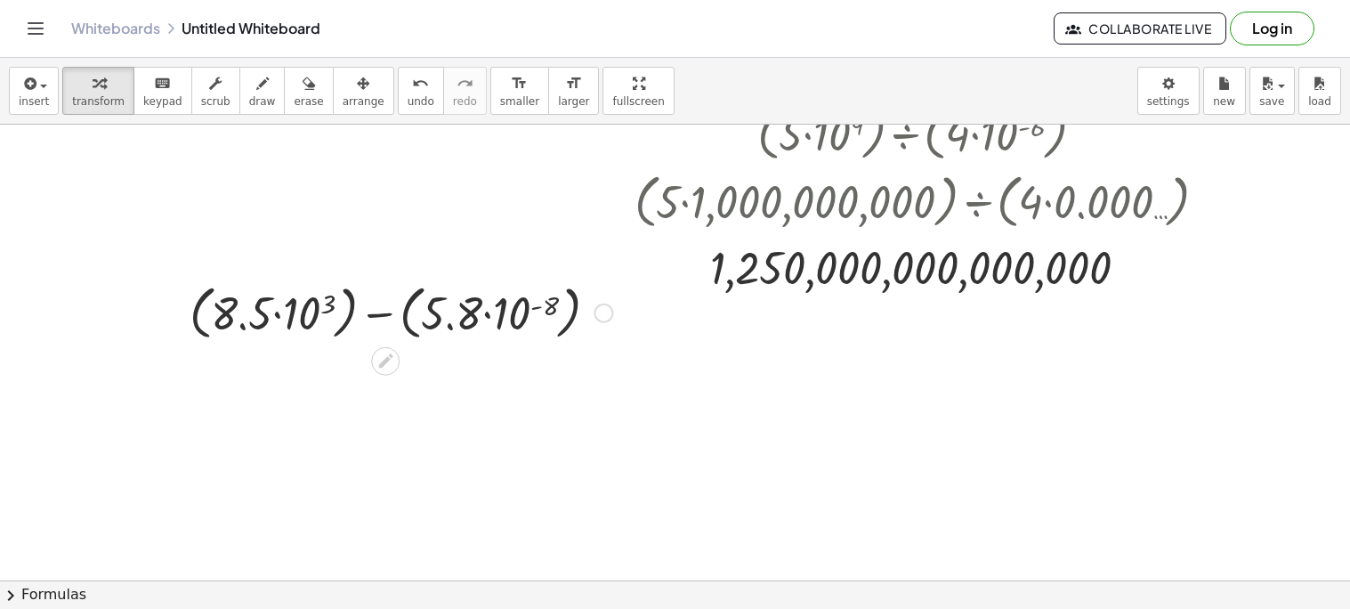
click at [289, 315] on div at bounding box center [401, 312] width 440 height 68
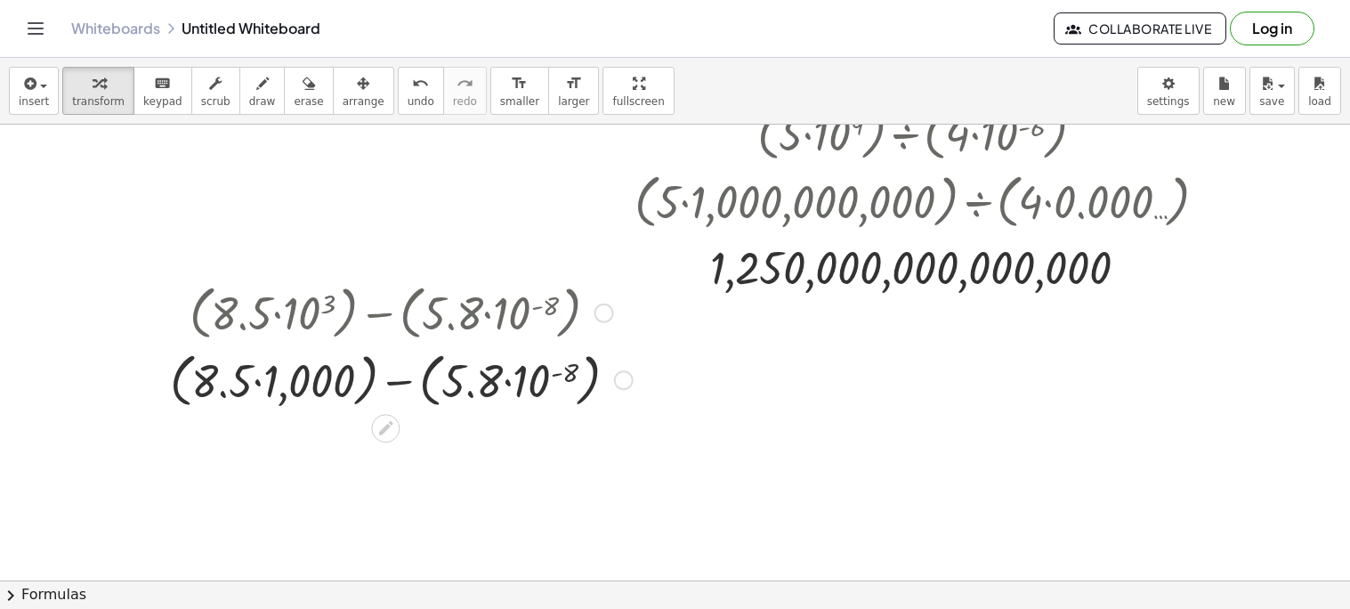
click at [537, 388] on div at bounding box center [401, 379] width 481 height 68
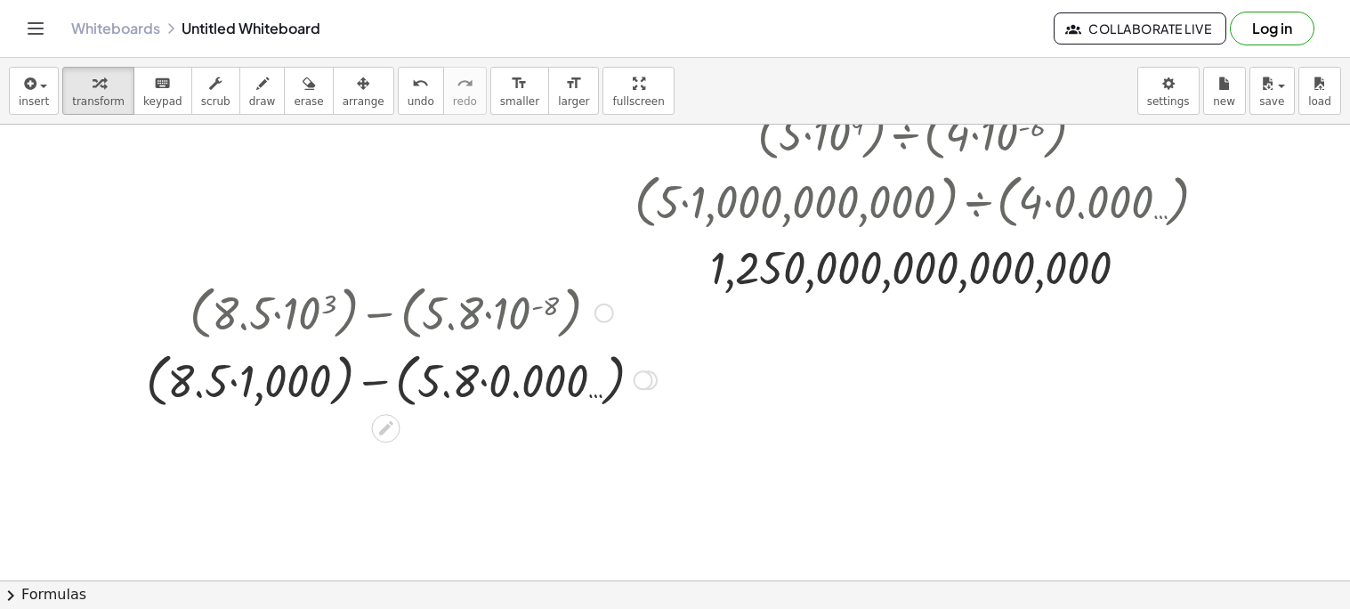
click at [232, 377] on div at bounding box center [401, 379] width 529 height 68
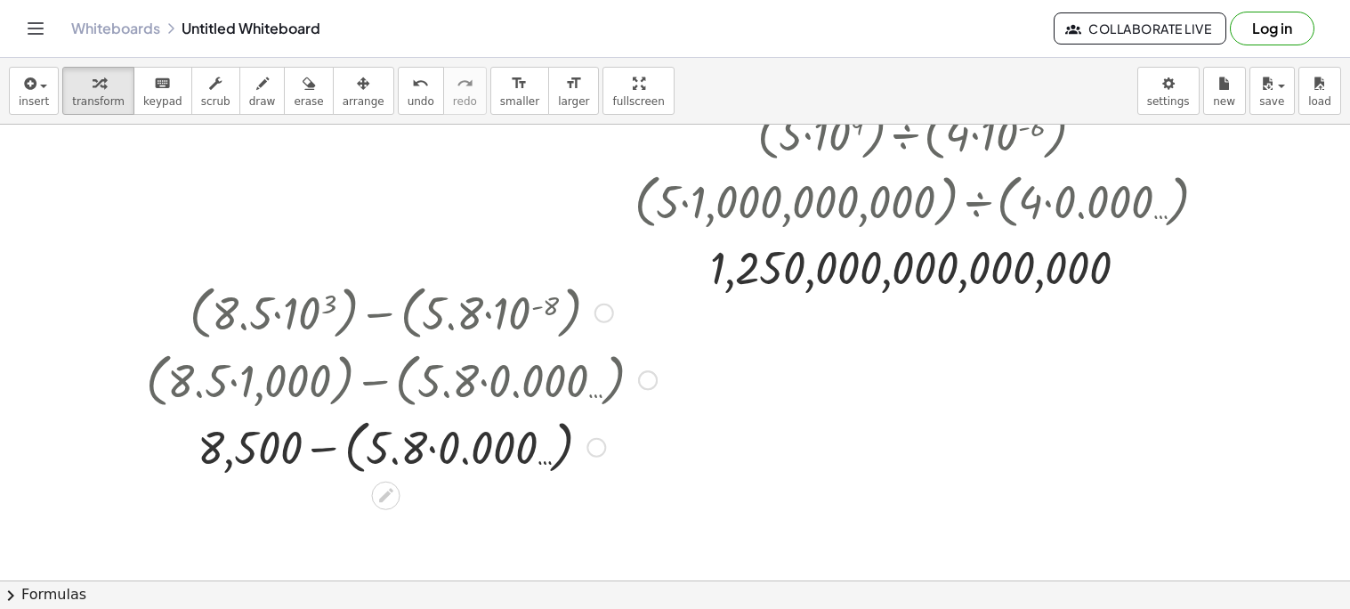
click at [427, 441] on div at bounding box center [401, 446] width 529 height 68
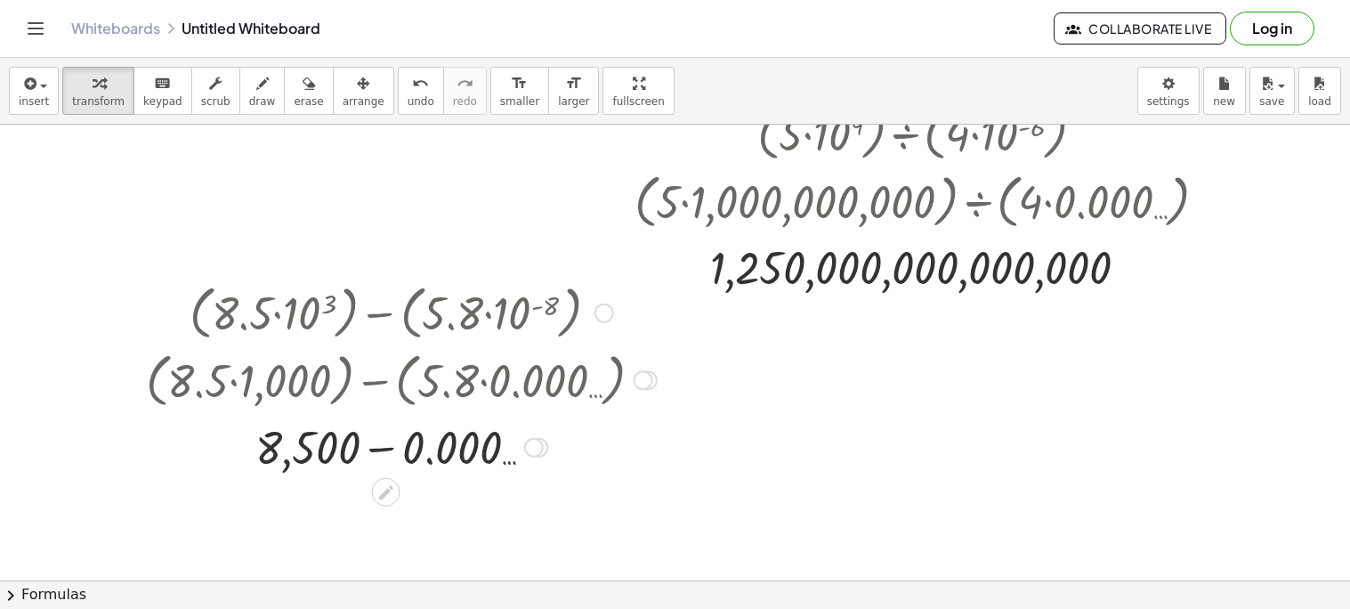
click at [369, 455] on div at bounding box center [401, 446] width 529 height 61
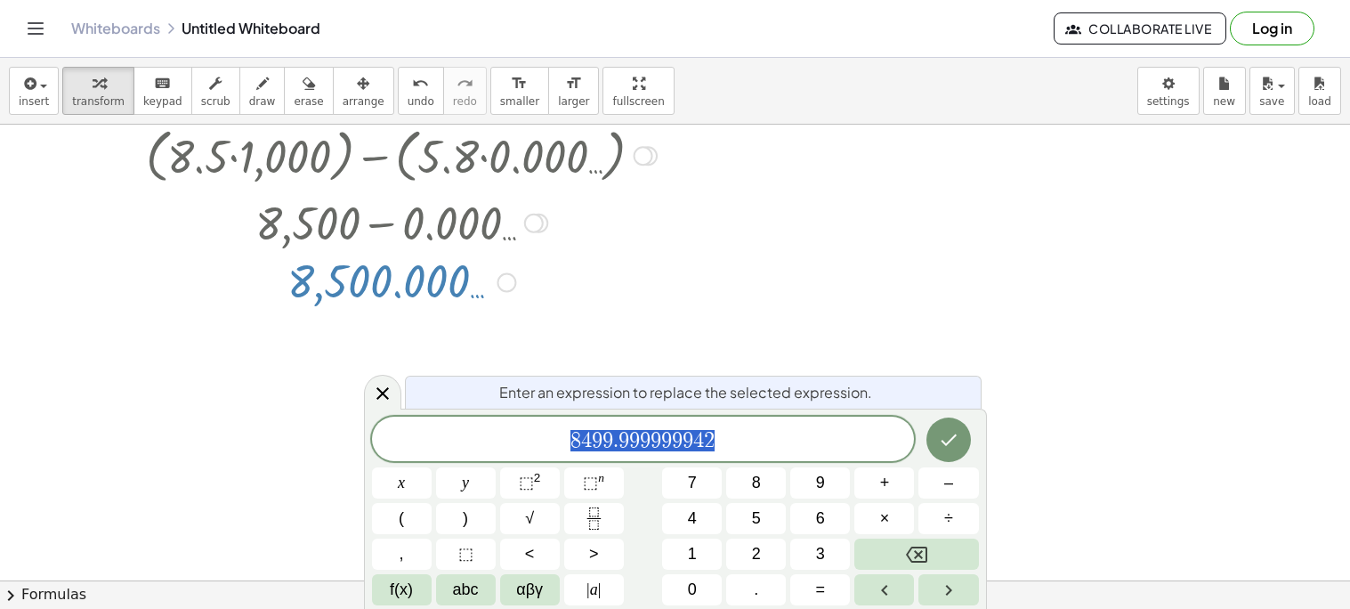
scroll to position [1159, 185]
